Goal: Information Seeking & Learning: Learn about a topic

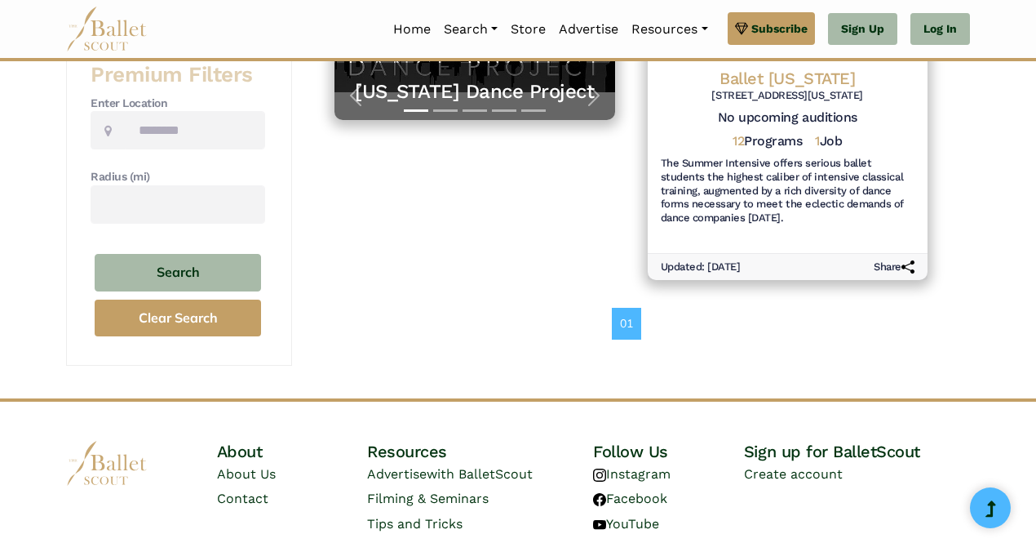
scroll to position [248, 0]
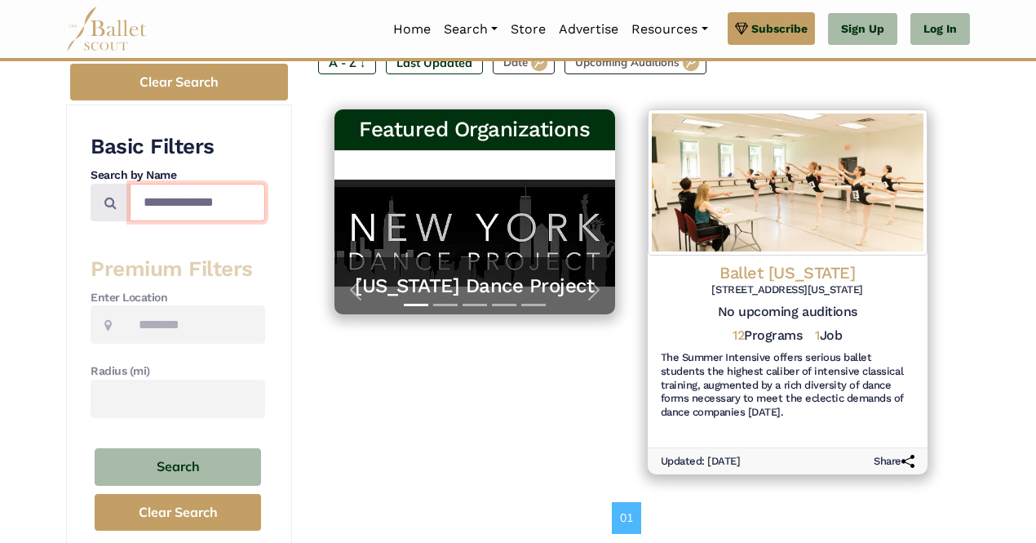
click at [206, 198] on input "**********" at bounding box center [197, 203] width 135 height 38
type input "**********"
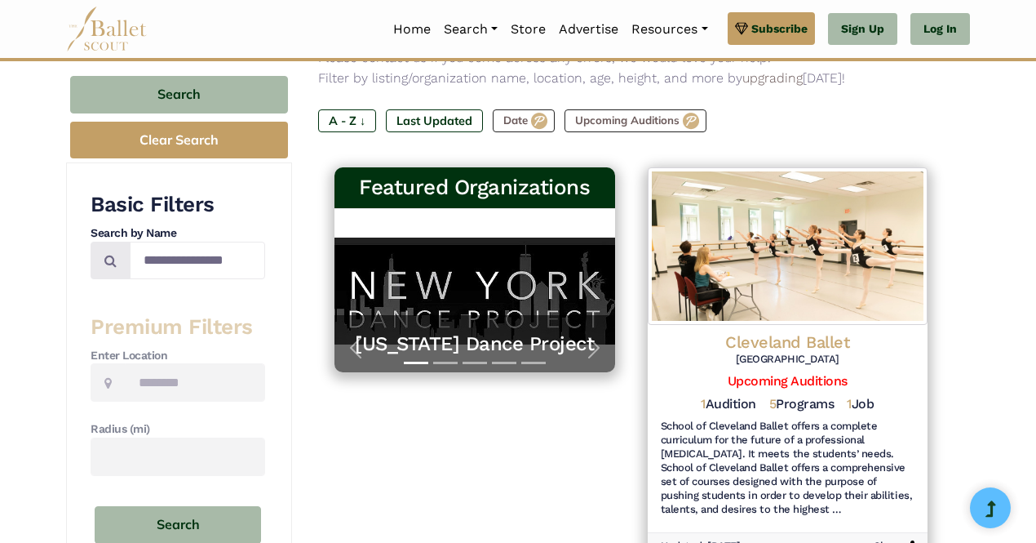
scroll to position [187, 0]
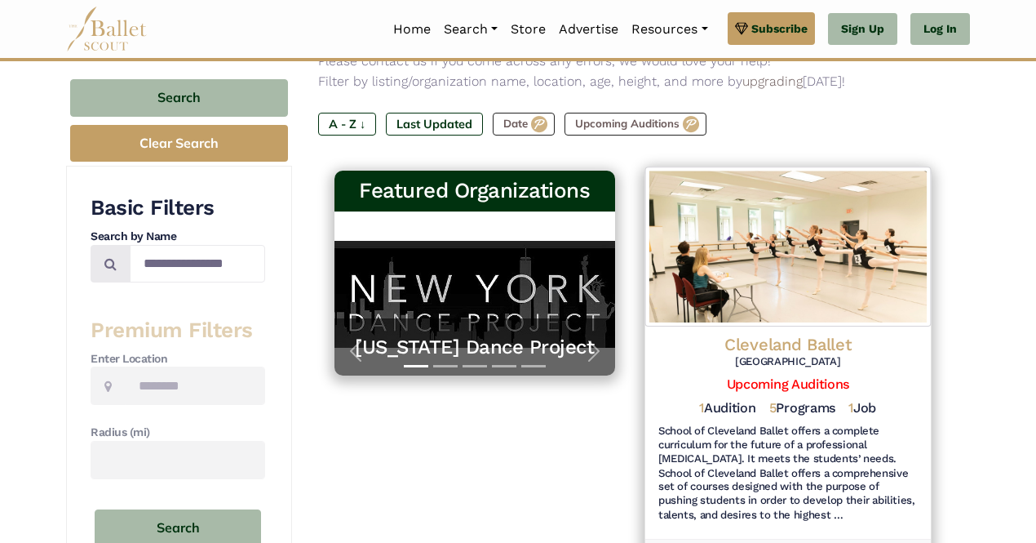
click at [773, 452] on h6 "School of Cleveland Ballet offers a complete curriculum for the future of a pro…" at bounding box center [787, 473] width 259 height 99
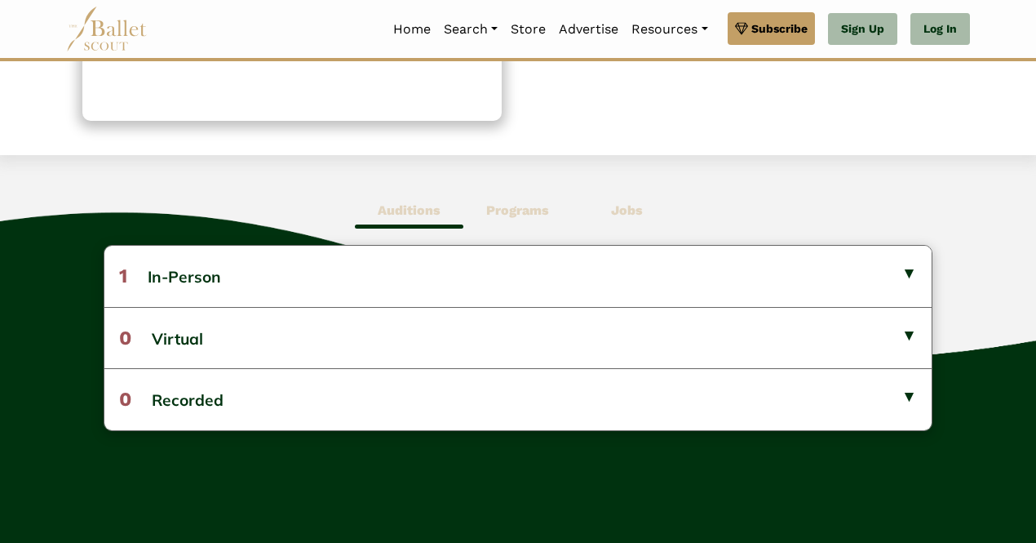
scroll to position [340, 0]
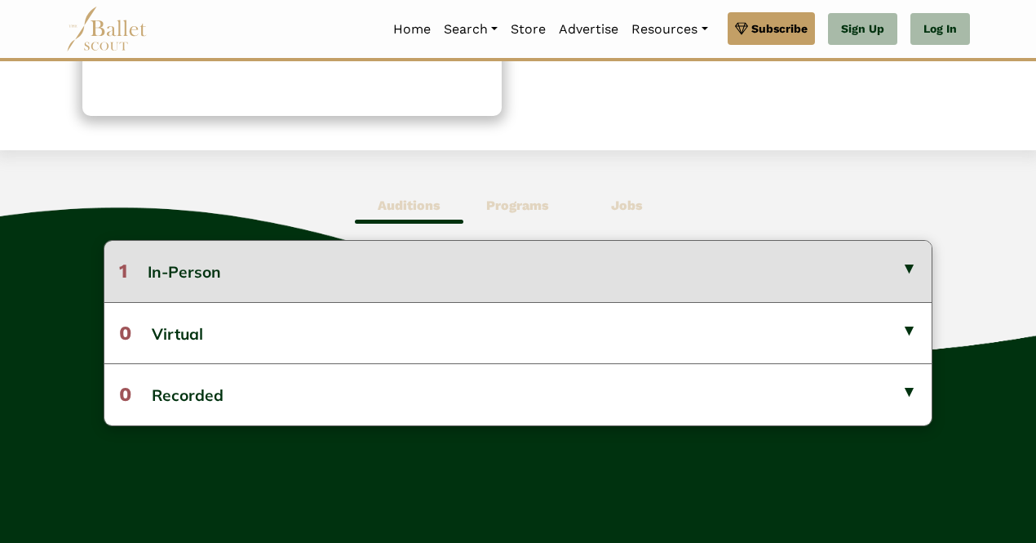
click at [400, 273] on button "1 In-Person" at bounding box center [517, 271] width 827 height 60
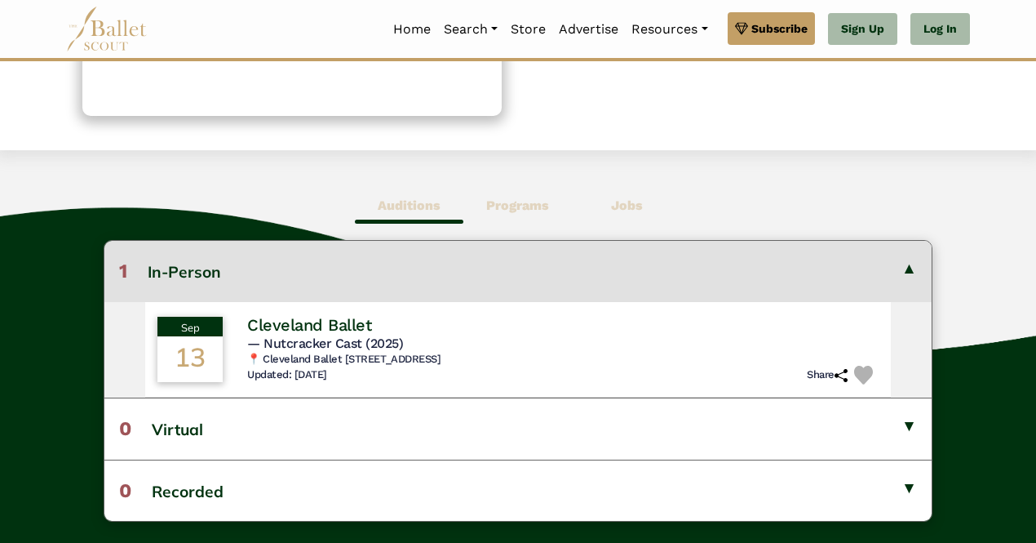
click at [519, 202] on b "Programs" at bounding box center [517, 205] width 63 height 16
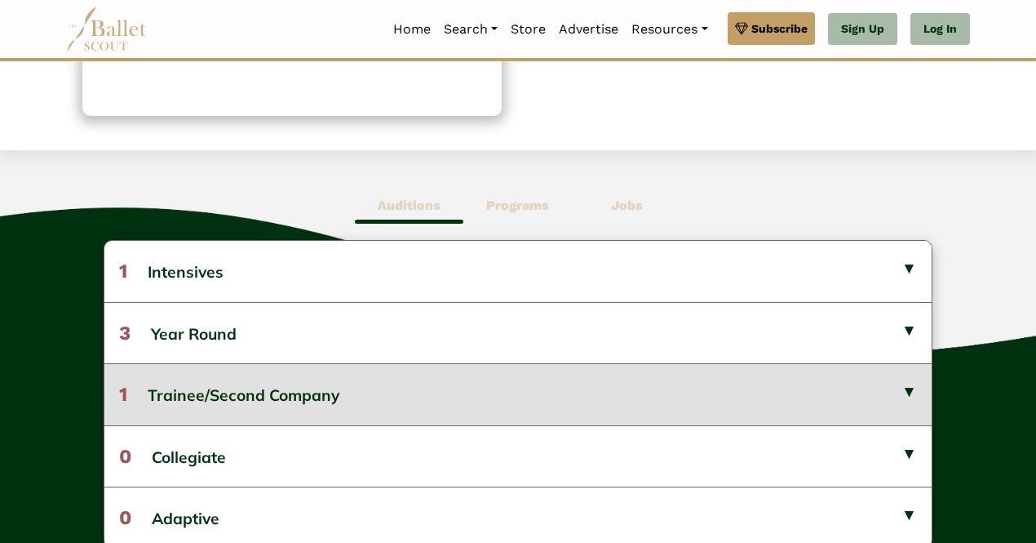
click at [338, 398] on button "1 Trainee/Second Company" at bounding box center [517, 393] width 827 height 61
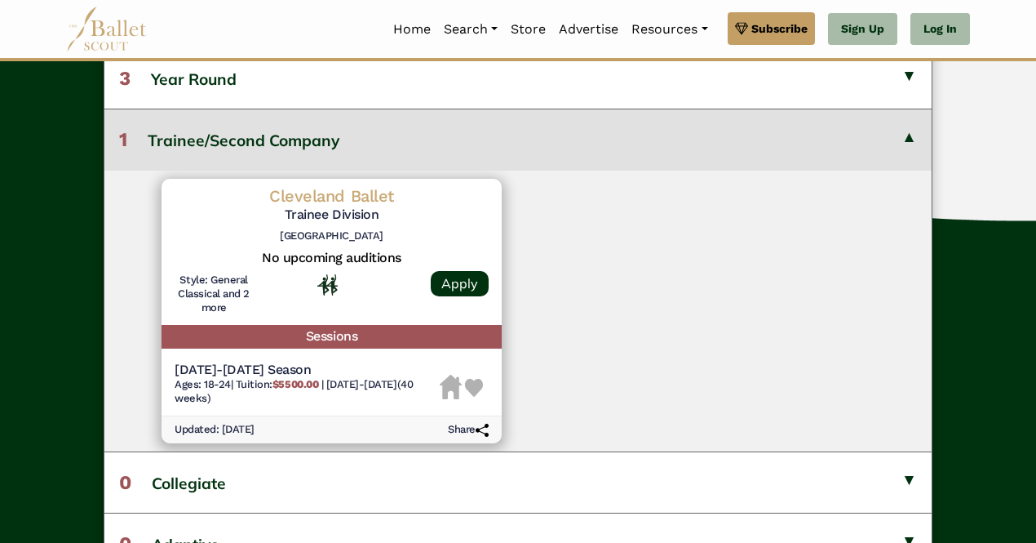
scroll to position [596, 0]
click at [312, 377] on h6 "Ages: 18-24 | Tuition: $5500.00 | [DATE]-[DATE] (40 weeks)" at bounding box center [307, 391] width 265 height 28
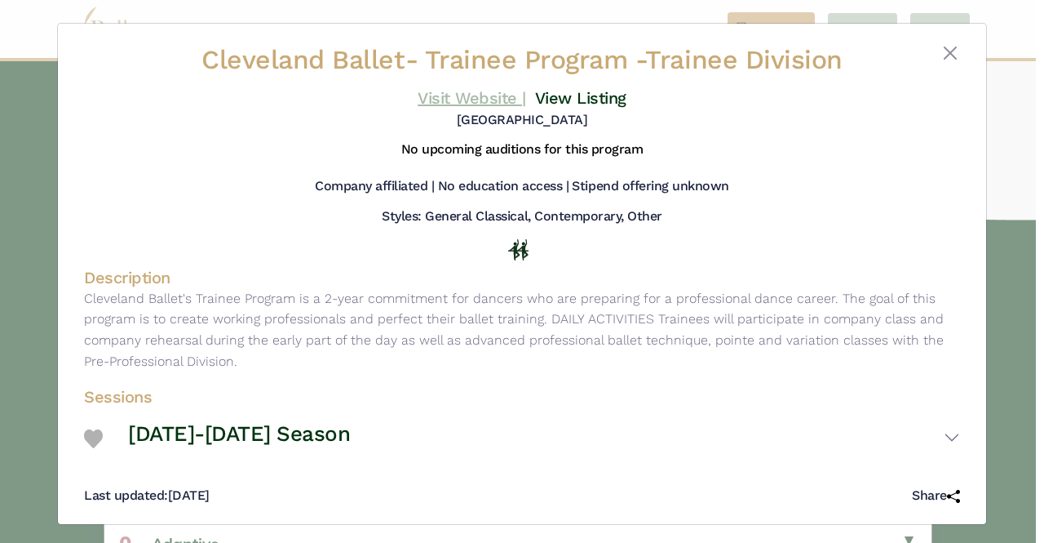
click at [446, 98] on link "Visit Website |" at bounding box center [472, 98] width 109 height 20
click at [946, 50] on button "Close" at bounding box center [951, 53] width 20 height 20
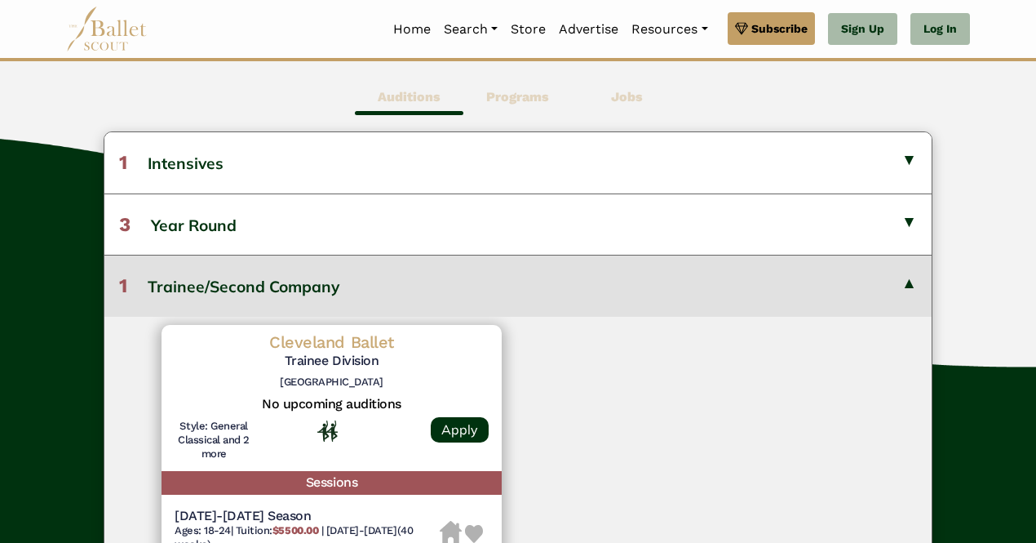
scroll to position [446, 0]
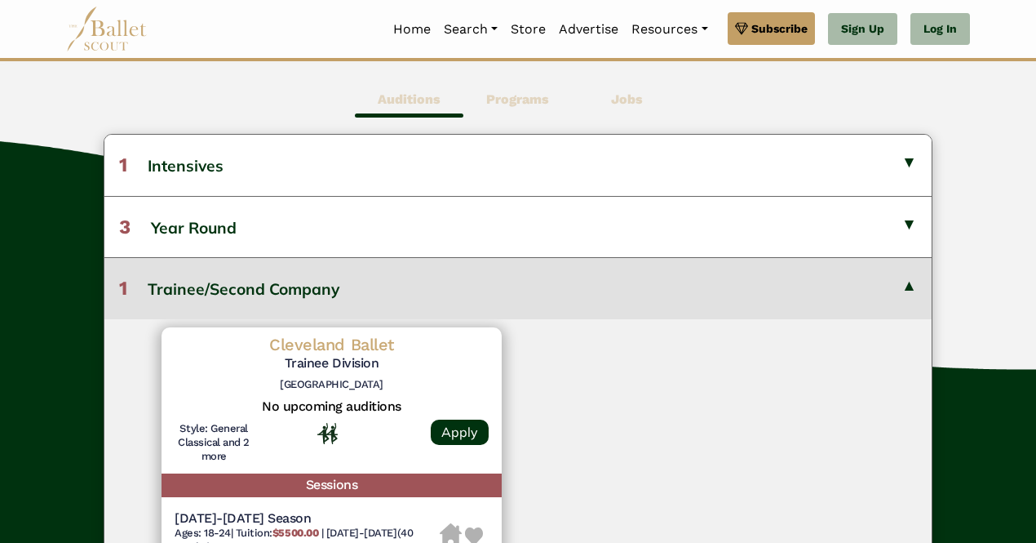
click at [610, 102] on span "Jobs" at bounding box center [627, 100] width 109 height 38
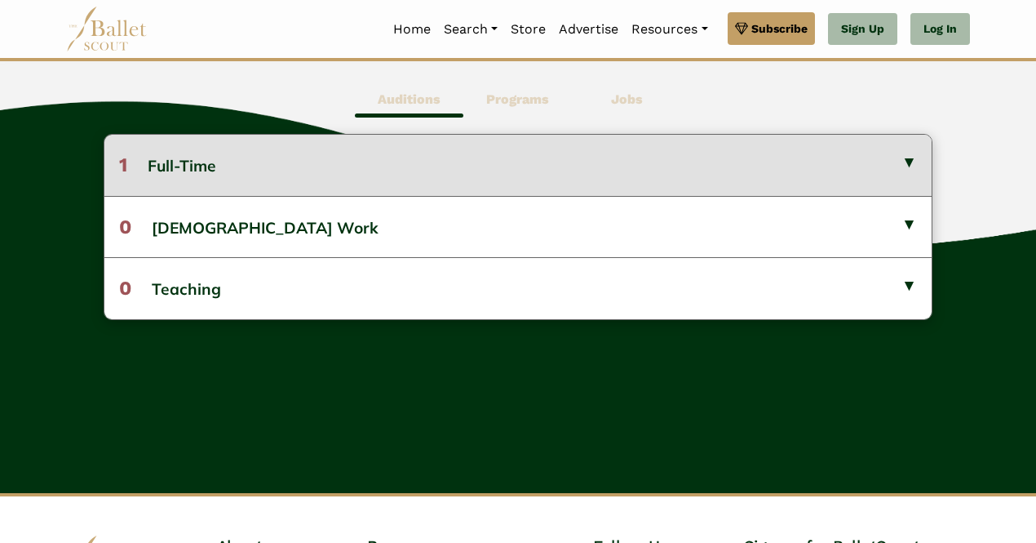
click at [323, 162] on button "1 Full-Time" at bounding box center [517, 165] width 827 height 60
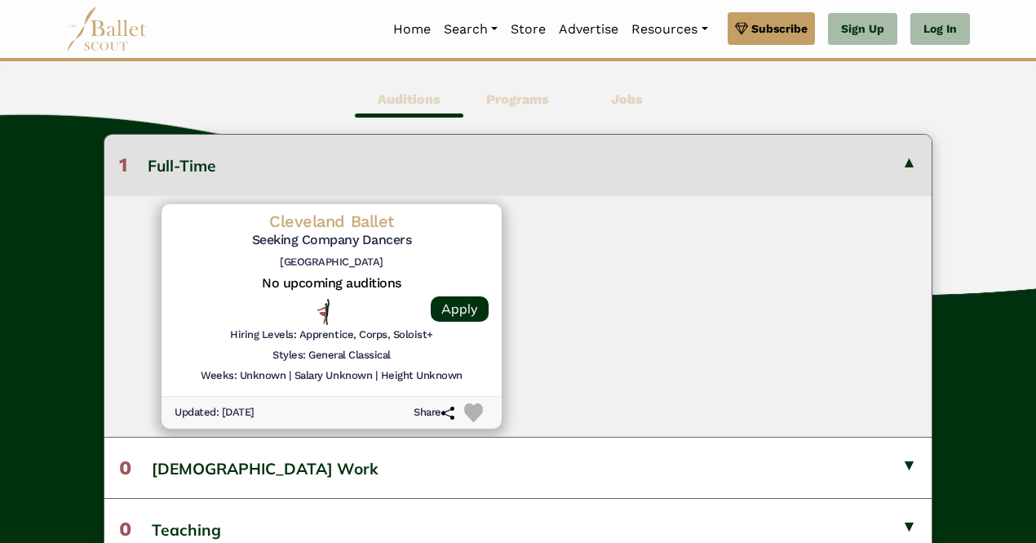
click at [423, 344] on div "Hiring Levels: Apprentice, Corps, Soloist+" at bounding box center [332, 338] width 314 height 20
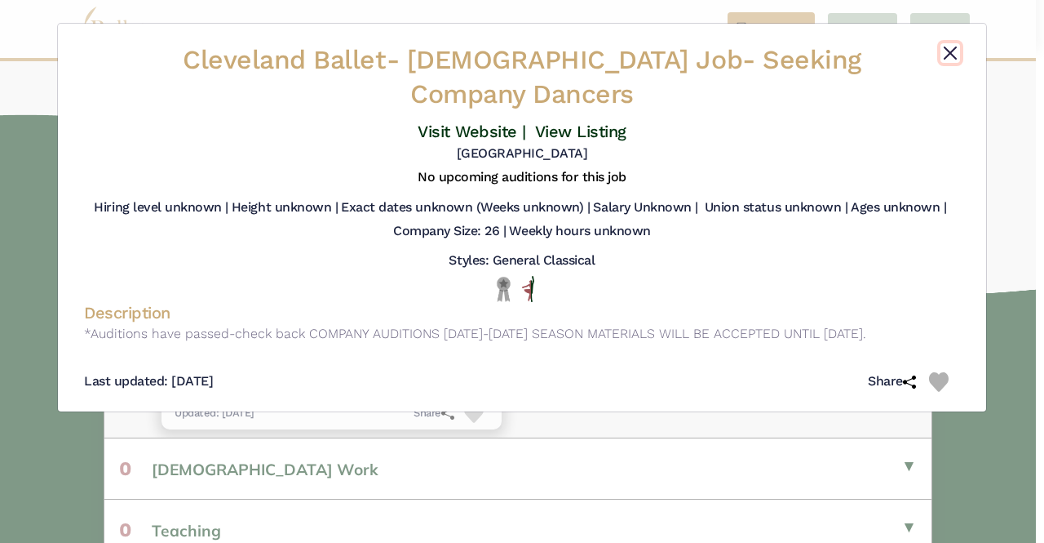
click at [950, 51] on button "Close" at bounding box center [951, 53] width 20 height 20
